Goal: Use online tool/utility: Utilize a website feature to perform a specific function

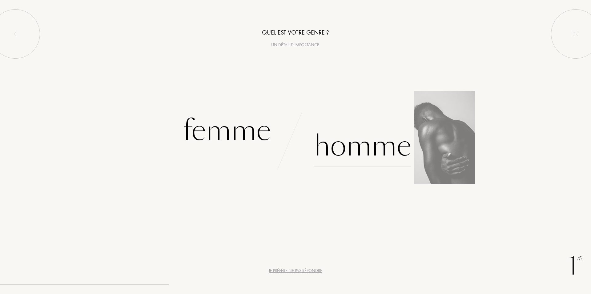
click at [356, 160] on div "Homme" at bounding box center [362, 146] width 97 height 42
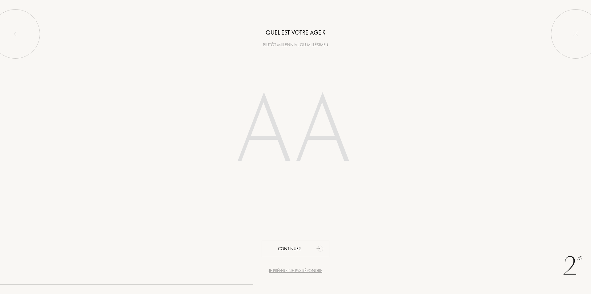
click at [281, 121] on input "number" at bounding box center [296, 132] width 176 height 125
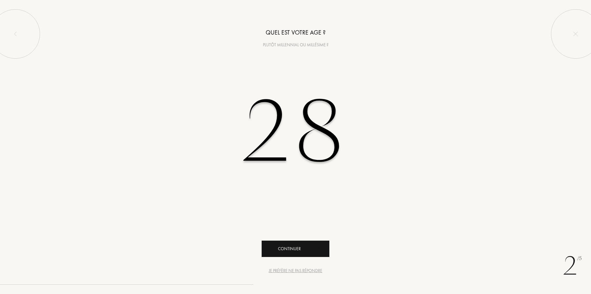
type input "28"
click at [306, 245] on div "Continuer" at bounding box center [296, 248] width 68 height 16
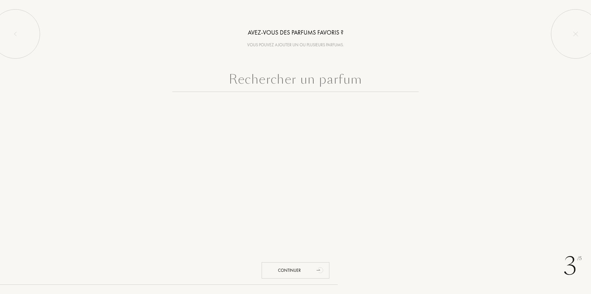
click at [305, 83] on input "text" at bounding box center [295, 81] width 246 height 22
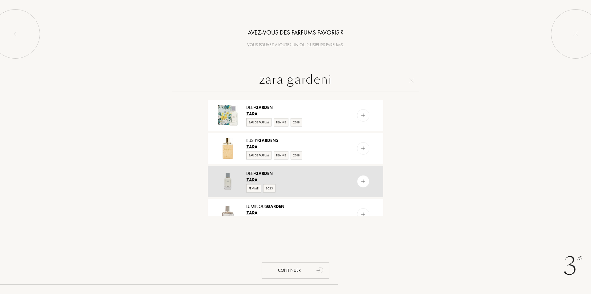
scroll to position [370, 0]
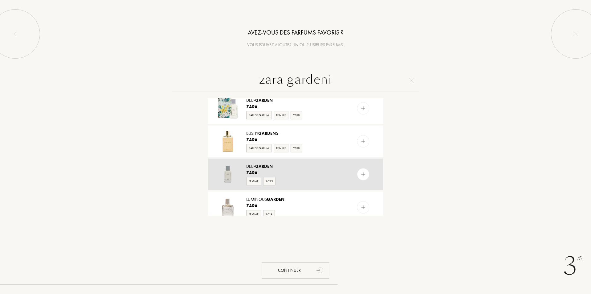
type input "zara gardeni"
click at [361, 172] on img at bounding box center [364, 174] width 6 height 6
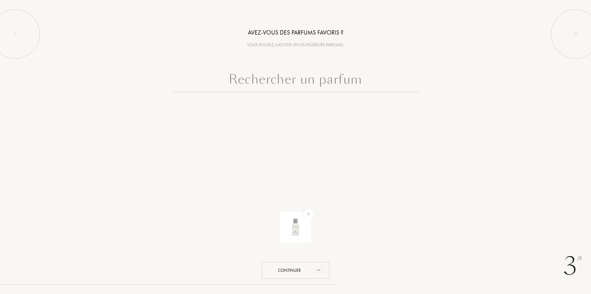
scroll to position [0, 0]
click at [301, 225] on img at bounding box center [296, 227] width 22 height 22
click at [282, 84] on input "text" at bounding box center [295, 81] width 246 height 22
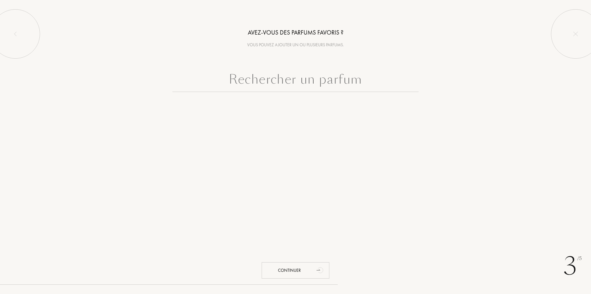
click at [282, 84] on input "text" at bounding box center [295, 81] width 246 height 22
click at [22, 19] on div at bounding box center [15, 33] width 49 height 49
